Goal: Find specific page/section: Find specific page/section

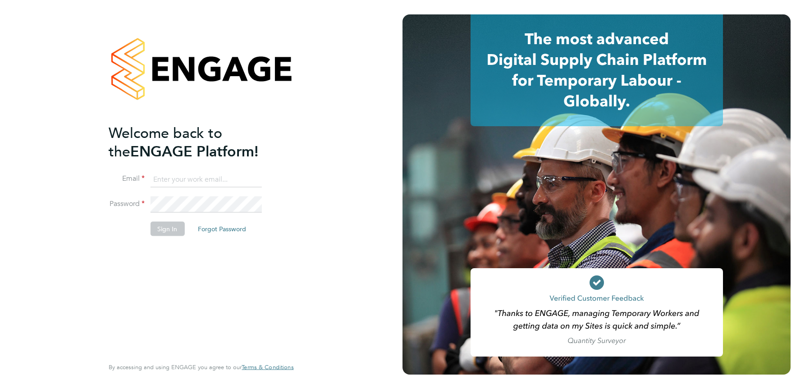
type input "julie.tante@apleona.com"
click at [169, 229] on button "Sign In" at bounding box center [167, 229] width 34 height 14
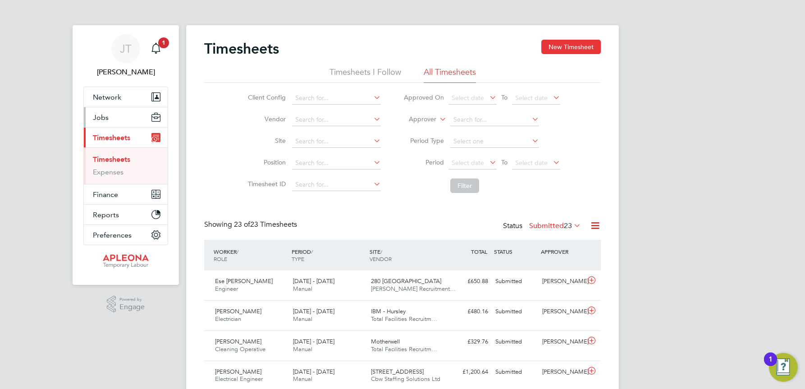
click at [104, 114] on span "Jobs" at bounding box center [101, 117] width 16 height 9
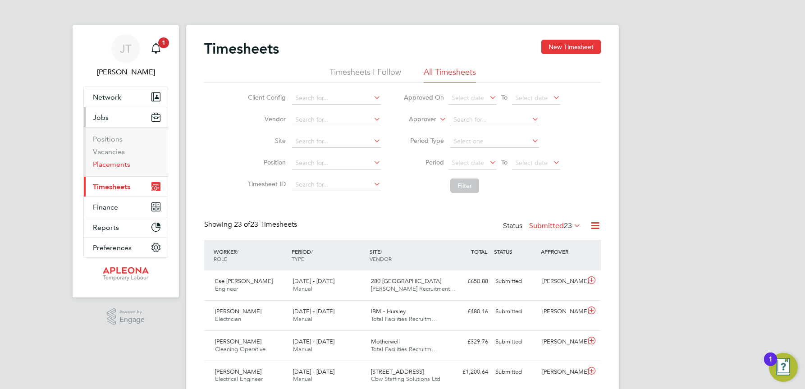
click at [114, 163] on link "Placements" at bounding box center [111, 164] width 37 height 9
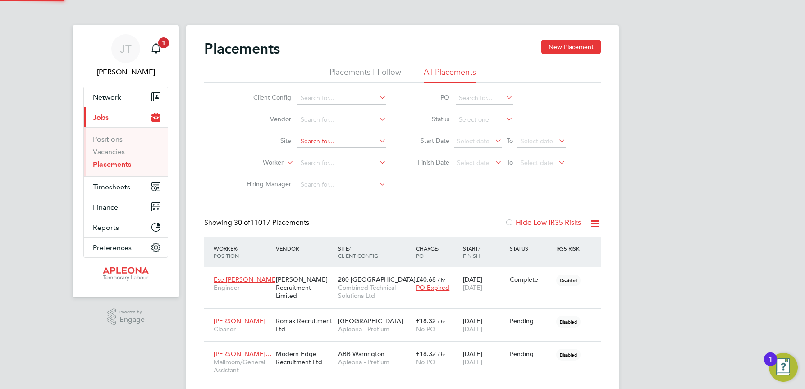
click at [309, 139] on input at bounding box center [342, 141] width 89 height 13
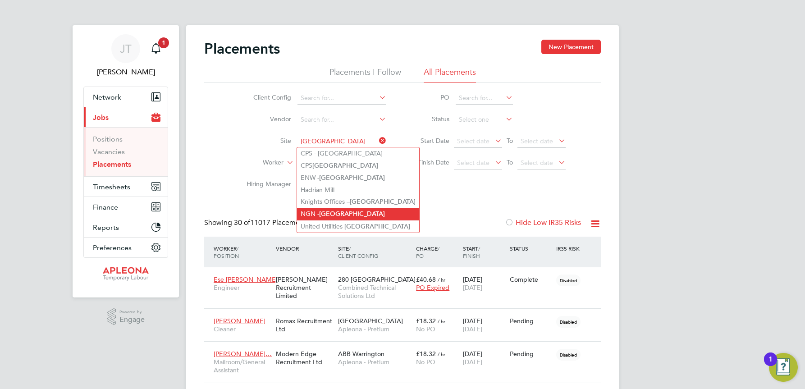
click at [335, 210] on b "[GEOGRAPHIC_DATA]" at bounding box center [352, 214] width 66 height 8
type input "NGN - [GEOGRAPHIC_DATA]"
